Goal: Find specific page/section: Find specific page/section

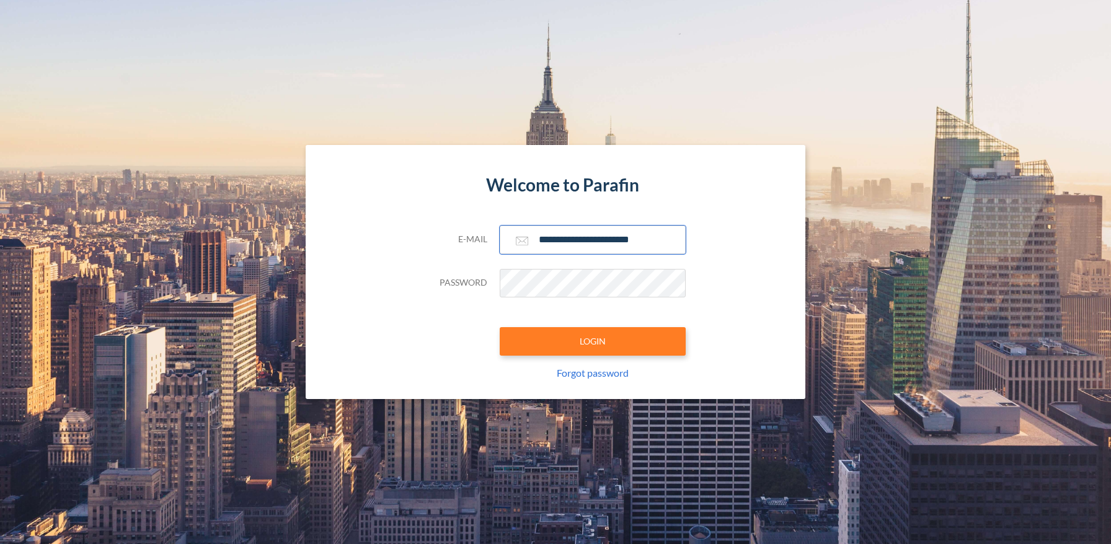
type input "**********"
click at [592, 341] on button "LOGIN" at bounding box center [593, 341] width 186 height 29
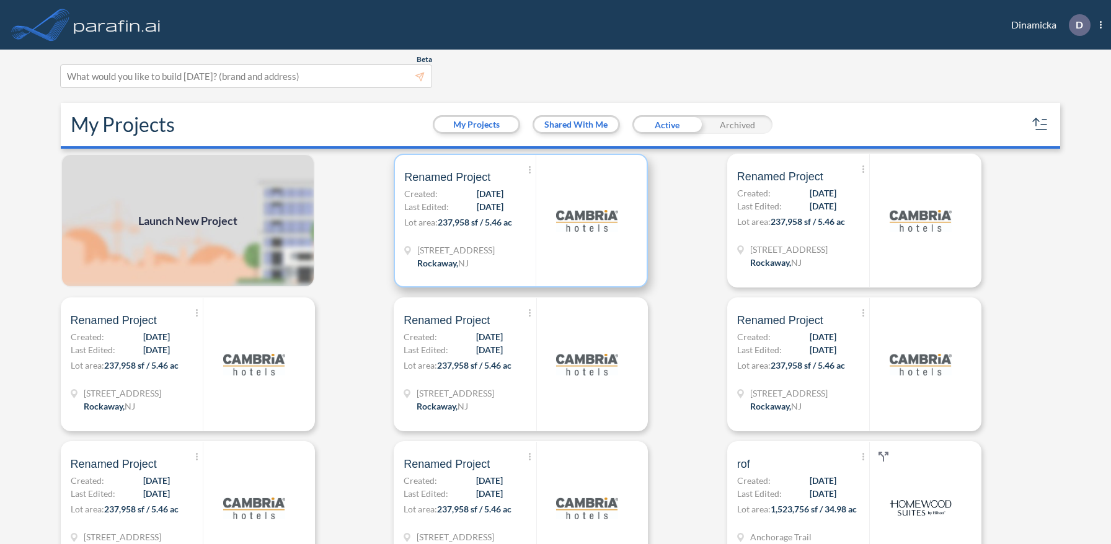
scroll to position [3, 0]
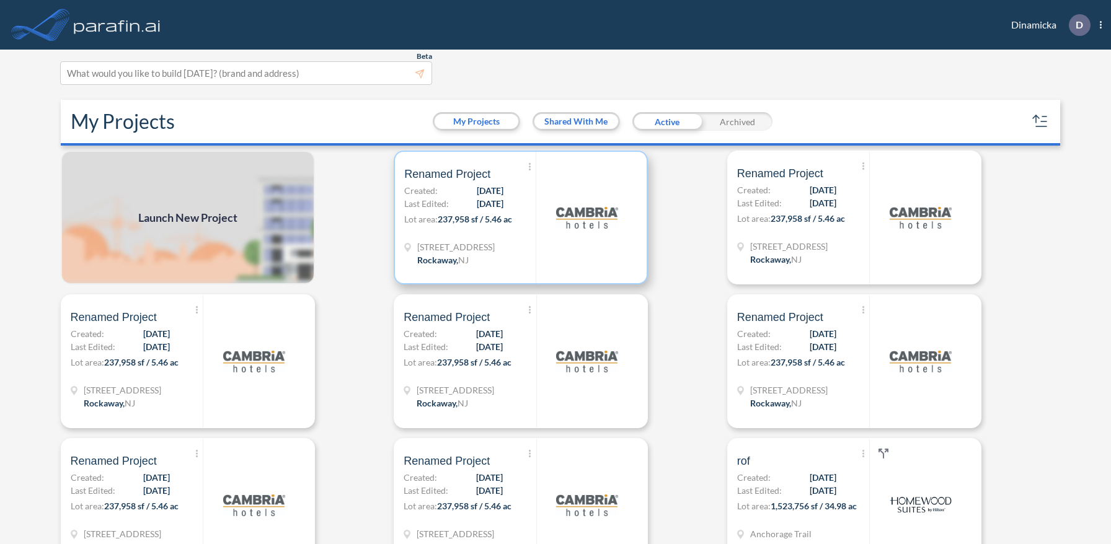
click at [521, 217] on p "Lot area: 237,958 sf / 5.46 ac" at bounding box center [469, 222] width 131 height 18
